Goal: Check status: Check status

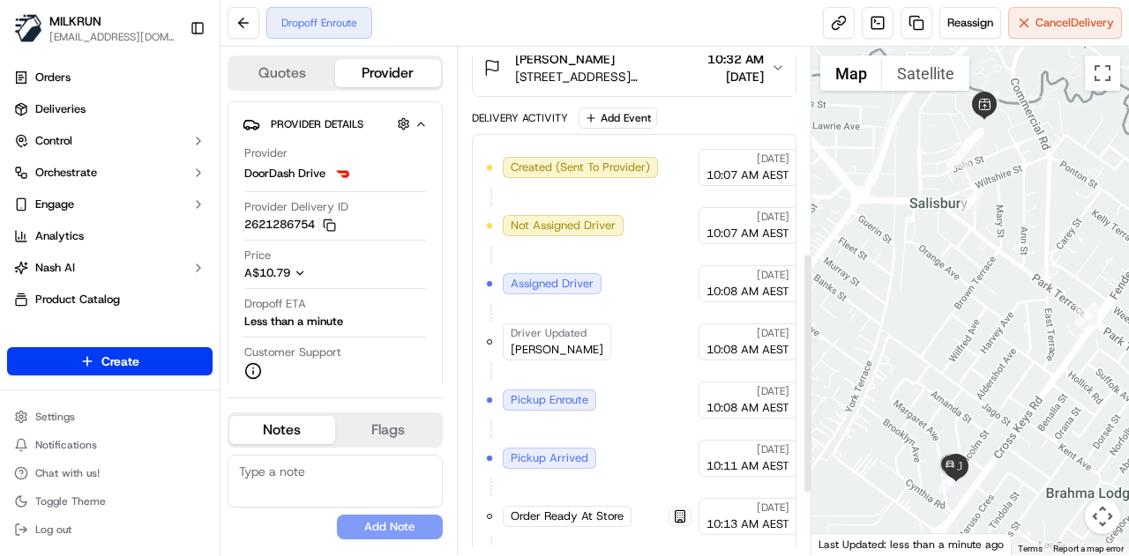
scroll to position [562, 0]
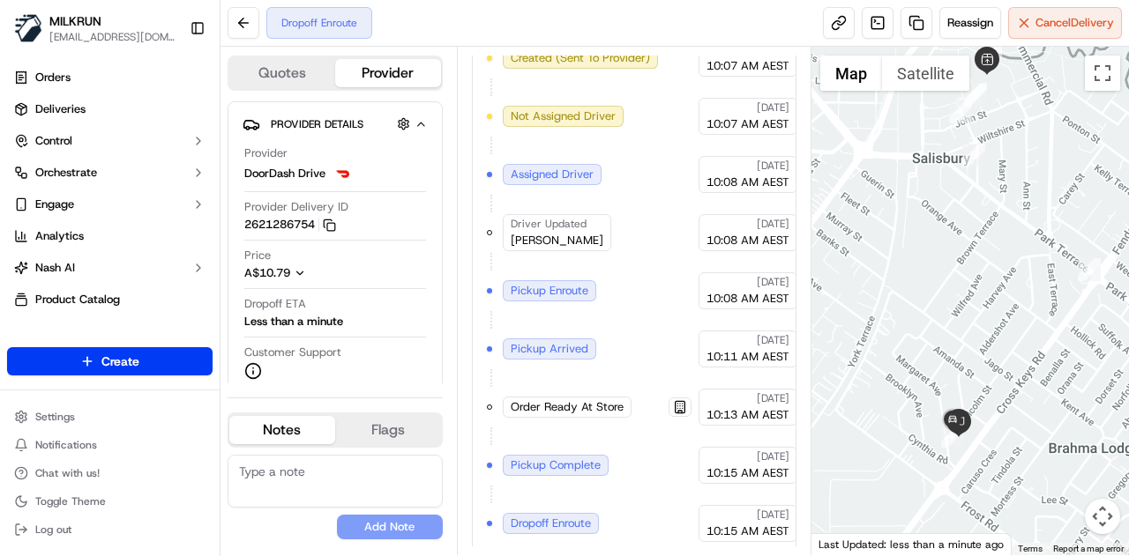
drag, startPoint x: 988, startPoint y: 497, endPoint x: 953, endPoint y: 363, distance: 138.6
click at [953, 363] on div at bounding box center [970, 301] width 318 height 509
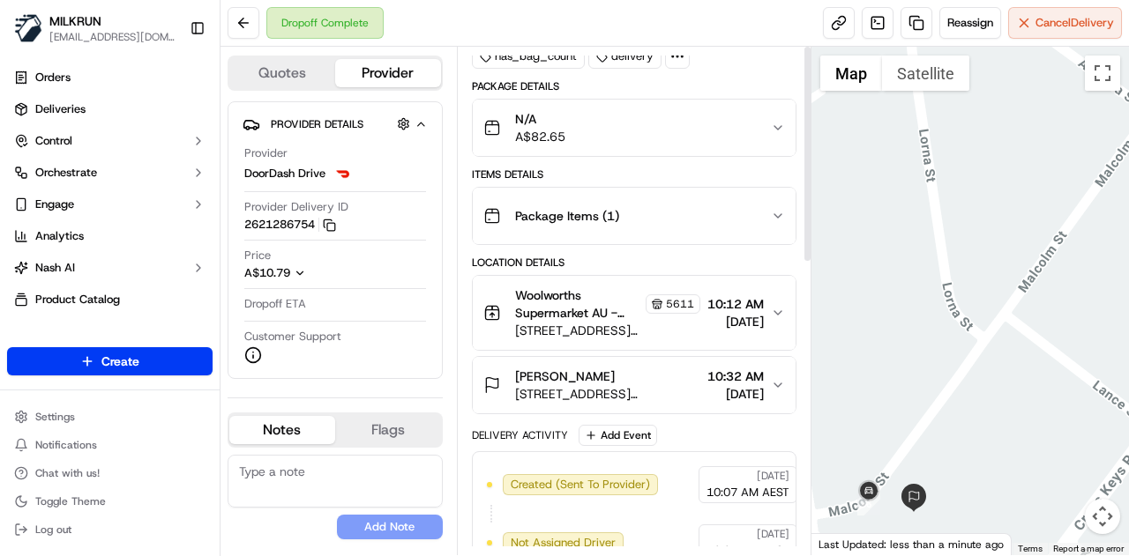
scroll to position [0, 0]
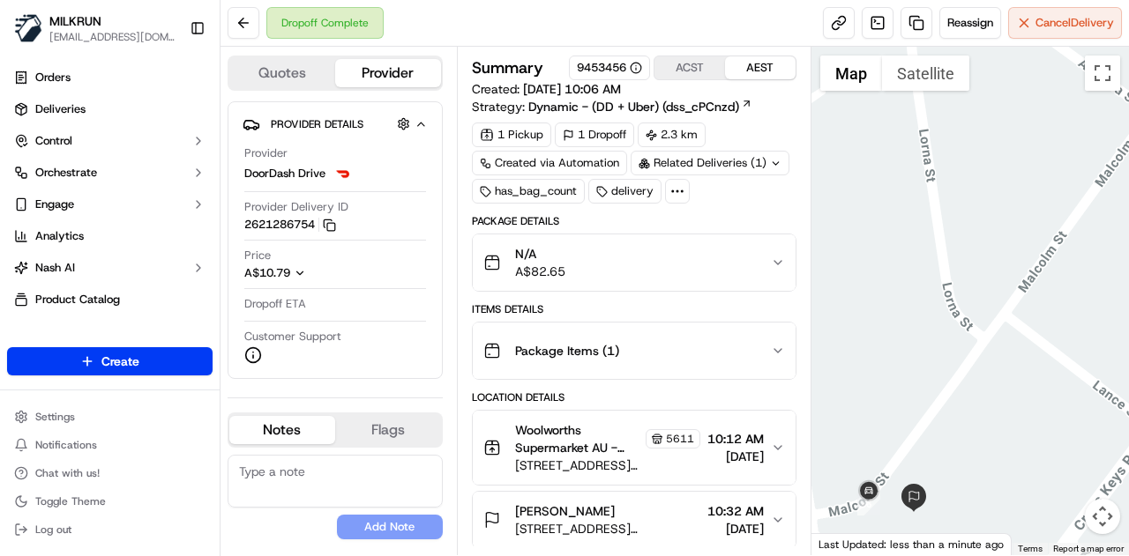
click at [772, 163] on icon at bounding box center [775, 162] width 6 height 3
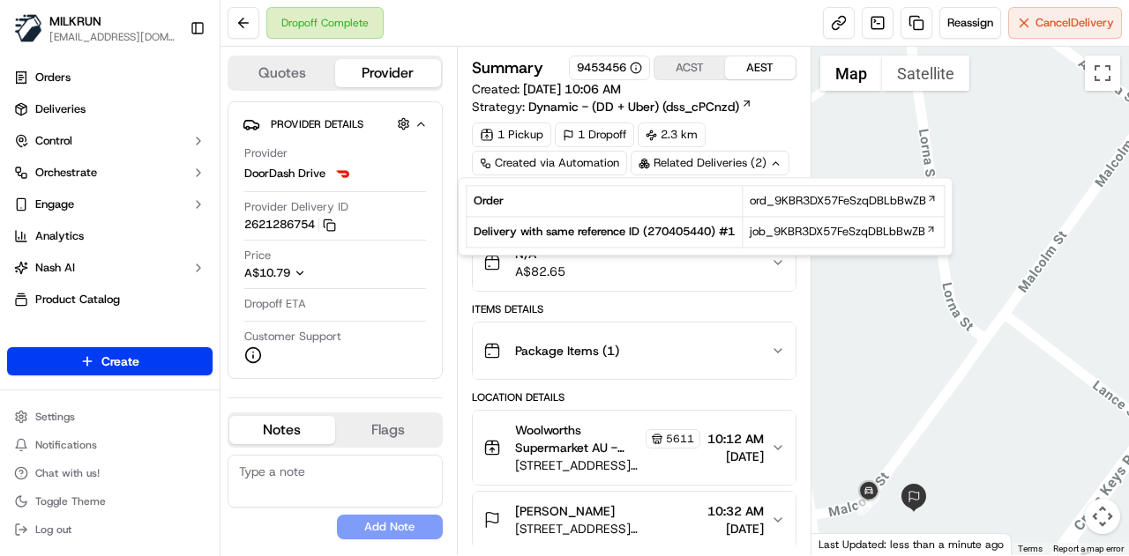
click at [766, 163] on div "Related Deliveries (2)" at bounding box center [709, 163] width 159 height 25
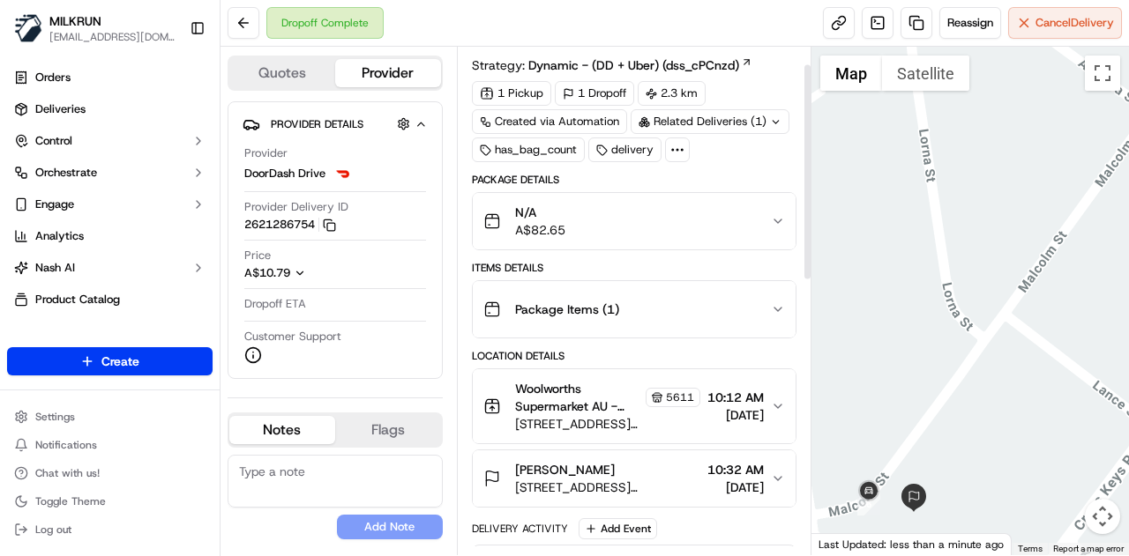
scroll to position [42, 0]
click at [679, 141] on icon at bounding box center [677, 149] width 16 height 16
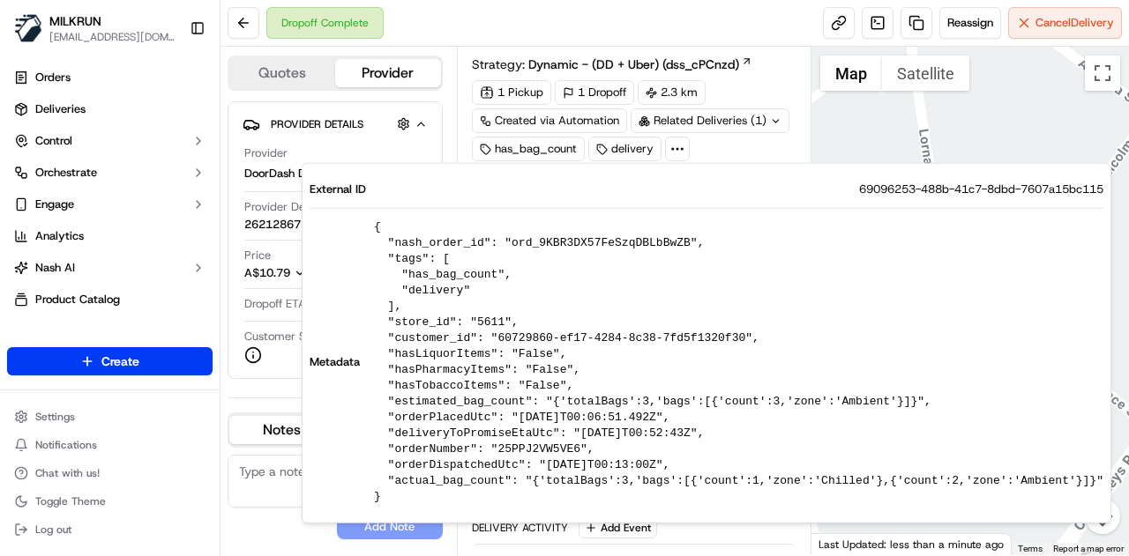
click at [765, 149] on div "1 Pickup 1 Dropoff 2.3 km Created via Automation Related Deliveries (1) has_bag…" at bounding box center [634, 120] width 324 height 81
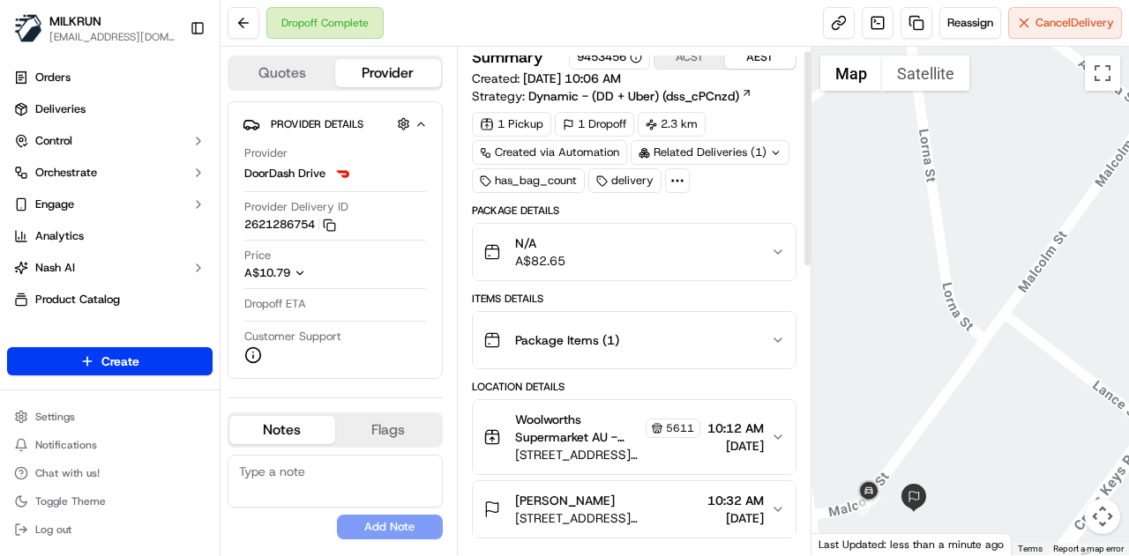
scroll to position [0, 0]
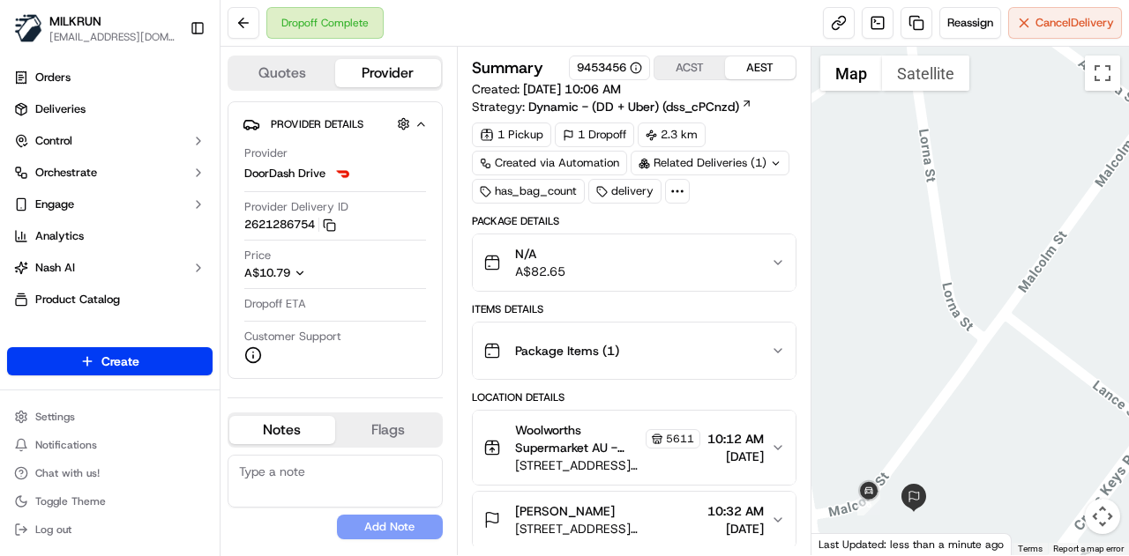
click at [776, 158] on icon at bounding box center [775, 163] width 11 height 11
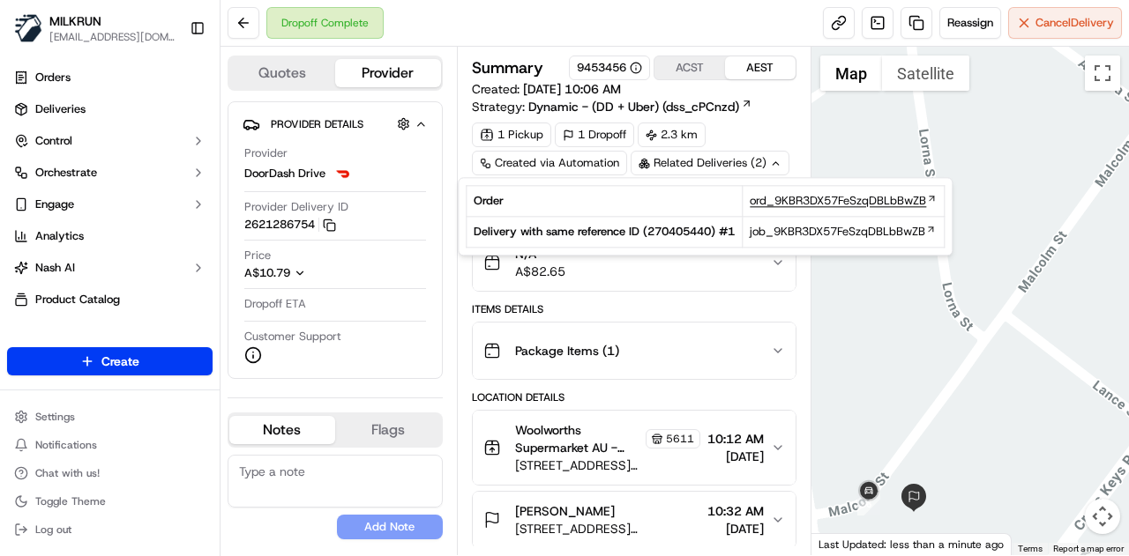
click at [836, 200] on span "ord_9KBR3DX57FeSzqDBLbBwZB" at bounding box center [837, 201] width 176 height 16
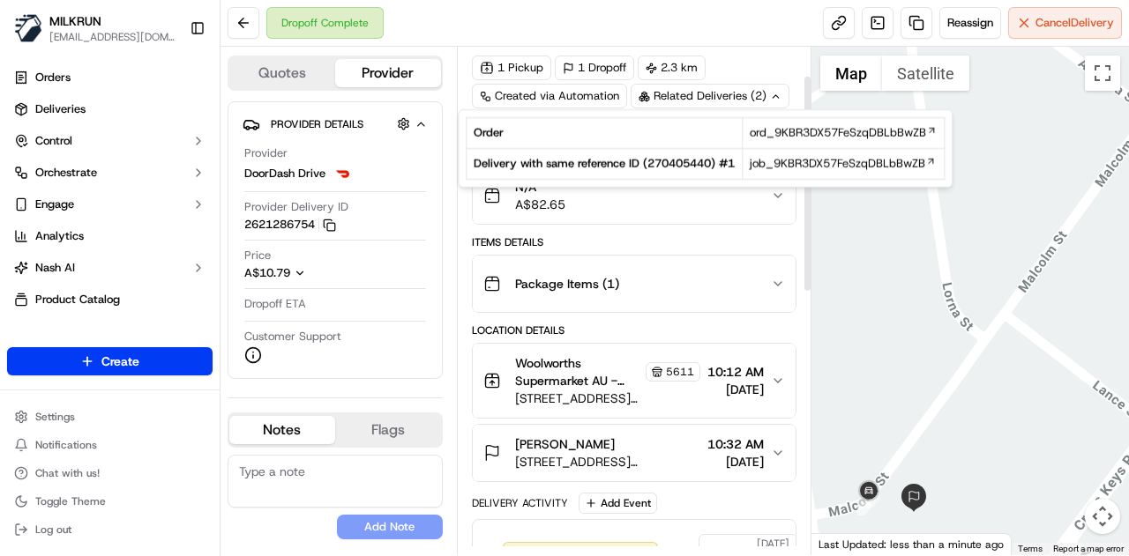
scroll to position [68, 0]
click at [825, 160] on span "job_9KBR3DX57FeSzqDBLbBwZB" at bounding box center [836, 164] width 175 height 16
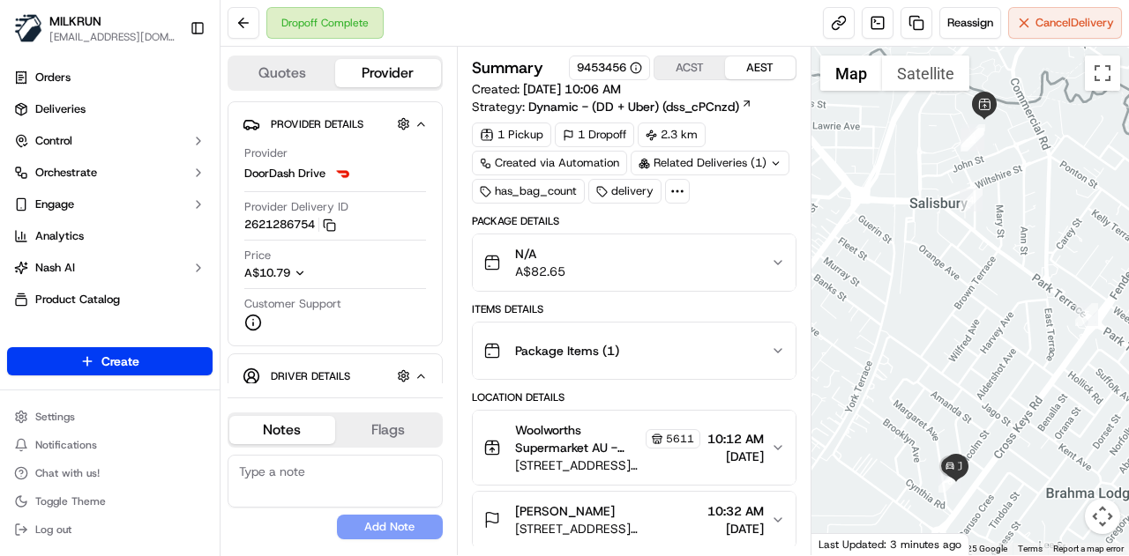
click at [772, 159] on icon at bounding box center [775, 163] width 11 height 11
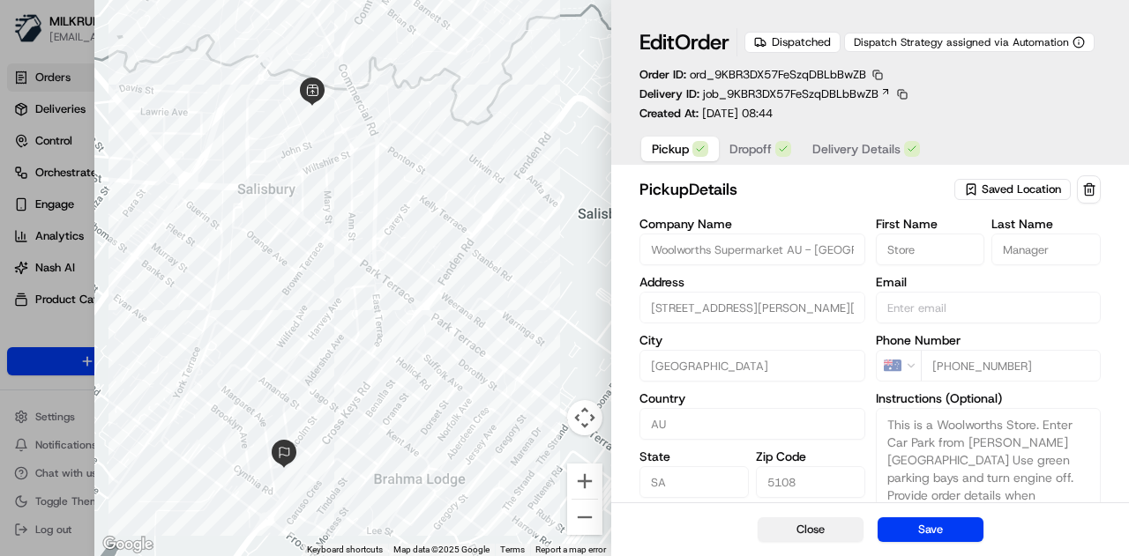
click at [804, 533] on button "Close" at bounding box center [810, 530] width 106 height 25
type input "+1"
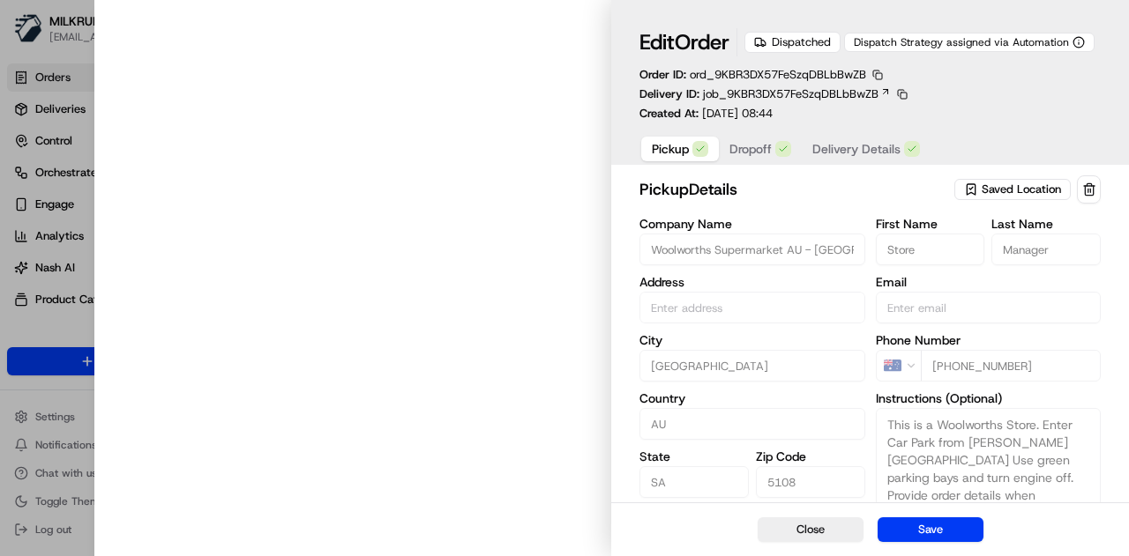
type input "[STREET_ADDRESS][PERSON_NAME][PERSON_NAME]"
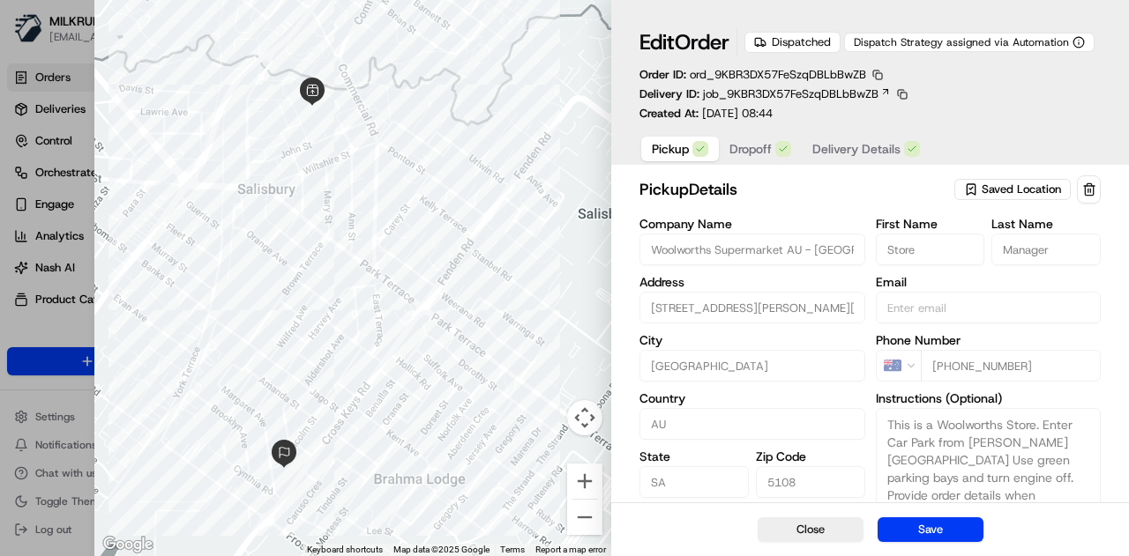
click at [853, 151] on span "Delivery Details" at bounding box center [856, 149] width 88 height 18
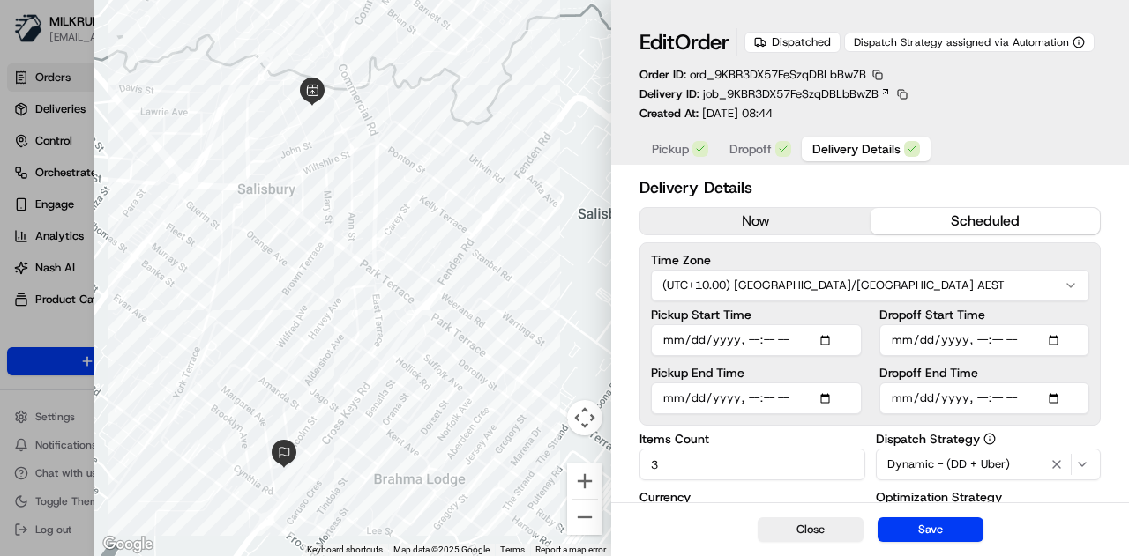
click at [764, 149] on span "Dropoff" at bounding box center [750, 149] width 42 height 18
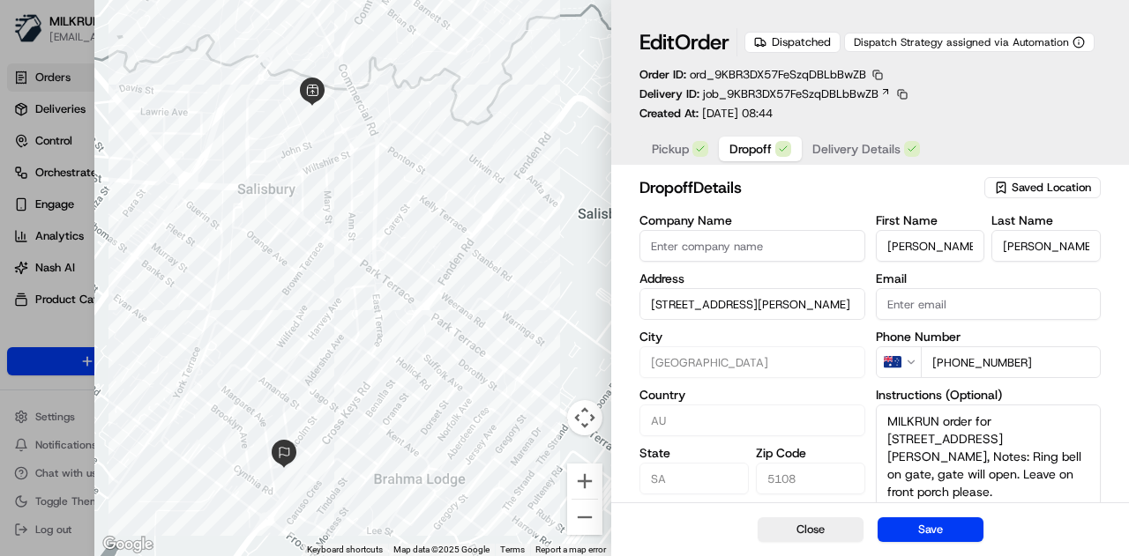
click at [875, 146] on span "Delivery Details" at bounding box center [856, 149] width 88 height 18
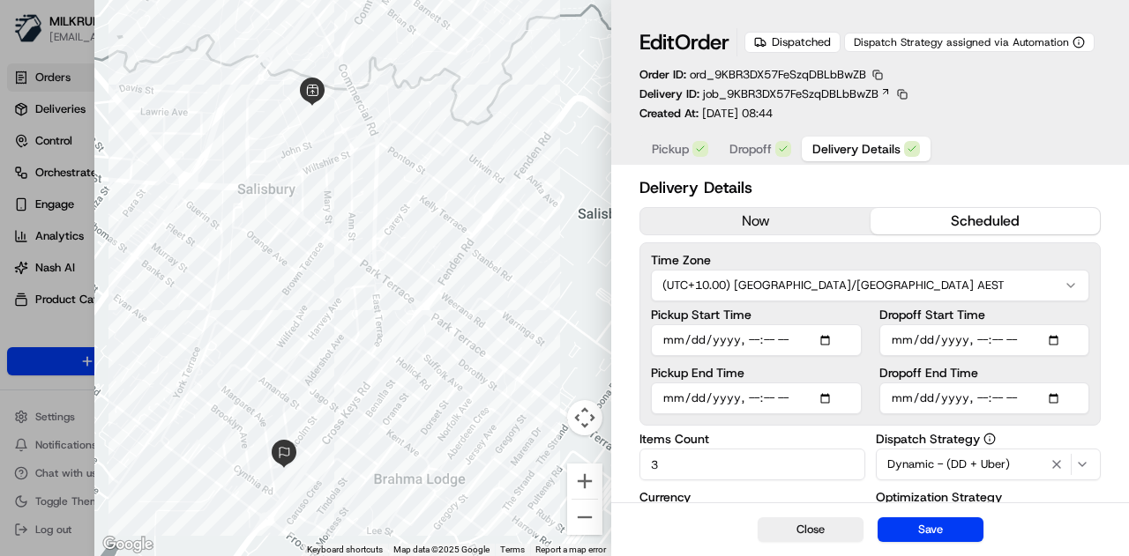
click at [689, 153] on button "Pickup" at bounding box center [680, 149] width 78 height 25
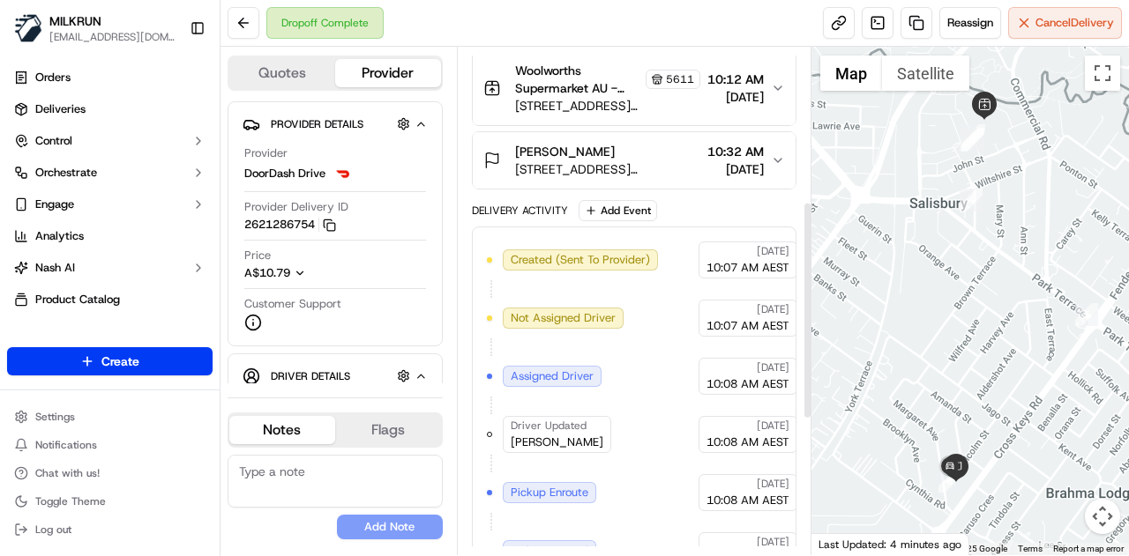
scroll to position [677, 0]
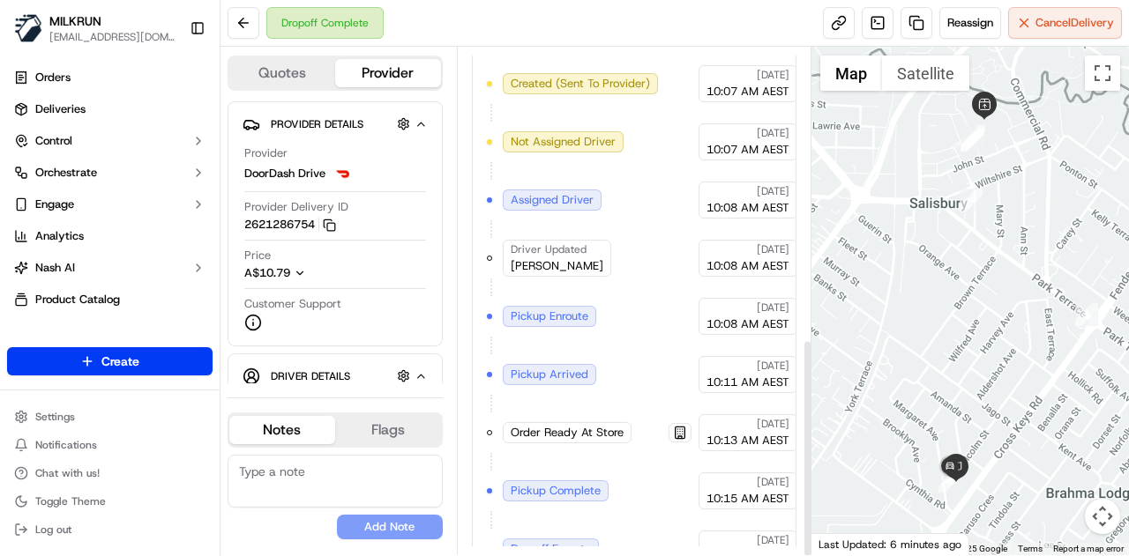
scroll to position [677, 0]
